Goal: Task Accomplishment & Management: Complete application form

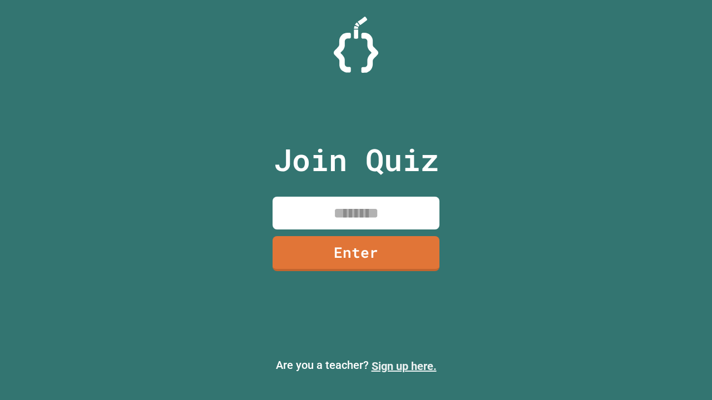
click at [404, 367] on link "Sign up here." at bounding box center [404, 366] width 65 height 13
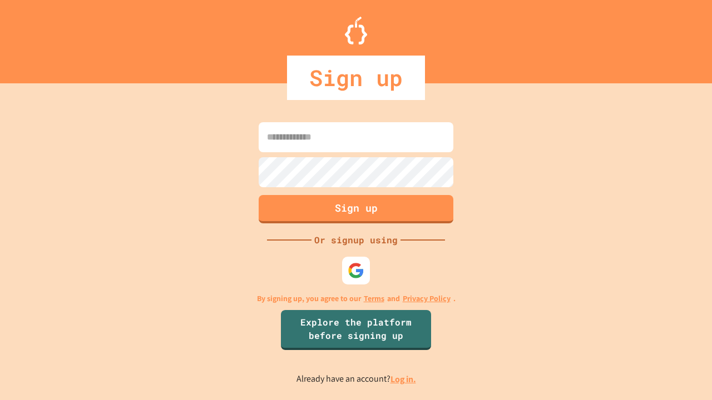
click at [404, 379] on link "Log in." at bounding box center [403, 380] width 26 height 12
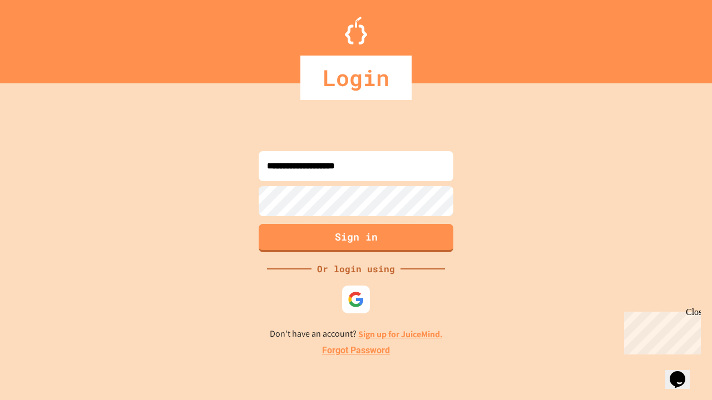
type input "**********"
